Goal: Find specific page/section: Find specific page/section

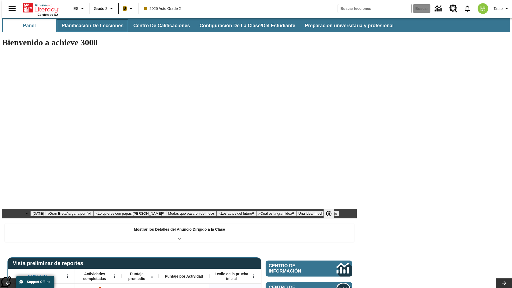
click at [89, 26] on button "Planificación de lecciones" at bounding box center [92, 25] width 71 height 13
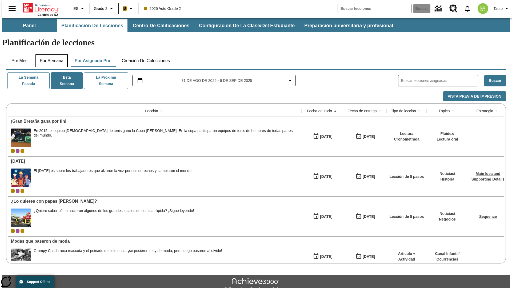
click at [50, 54] on button "Por semana" at bounding box center [51, 60] width 32 height 13
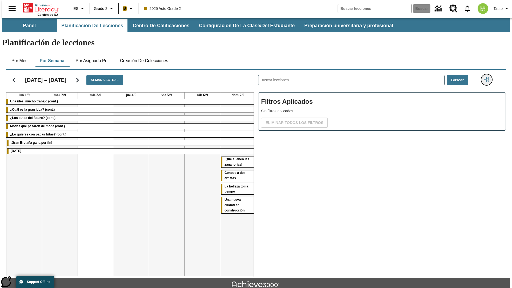
click at [488, 77] on icon "Menú lateral de filtros" at bounding box center [486, 79] width 5 height 5
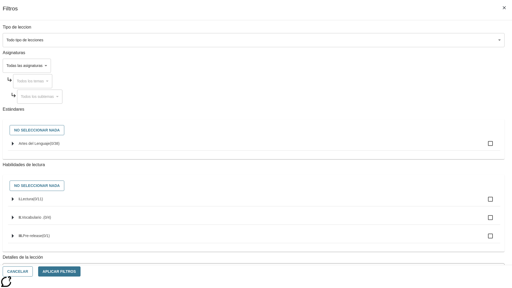
click at [384, 241] on body "Saltar al contenido principal Edición de NJ ES Grado 2 B 2025 Auto Grade 2 Busc…" at bounding box center [256, 165] width 508 height 294
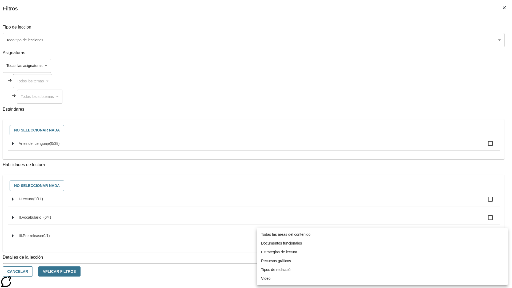
scroll to position [167, 0]
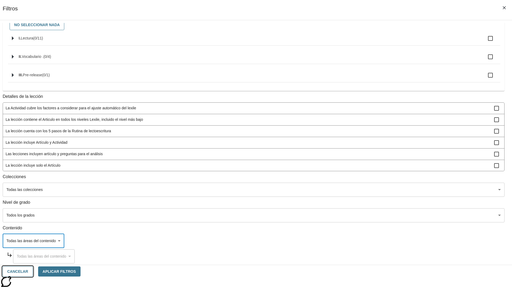
click at [33, 271] on button "Cancelar" at bounding box center [18, 271] width 30 height 10
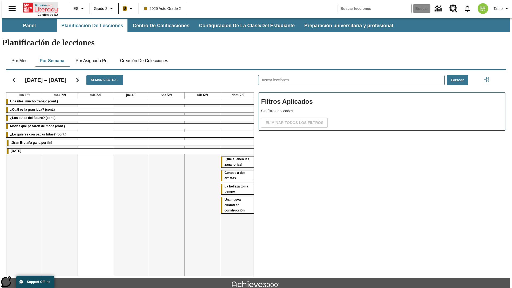
click at [38, 7] on icon "Portada" at bounding box center [40, 7] width 35 height 11
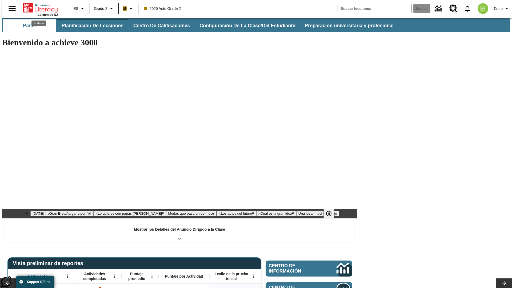
click at [89, 26] on button "Planificación de lecciones" at bounding box center [92, 25] width 71 height 13
